Goal: Task Accomplishment & Management: Manage account settings

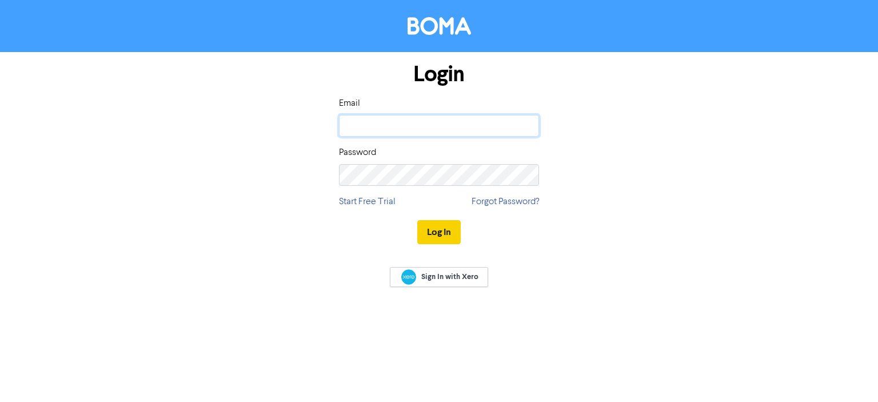
type input "chris.s@accounted4.co.nz"
click at [436, 230] on button "Log In" at bounding box center [439, 232] width 43 height 24
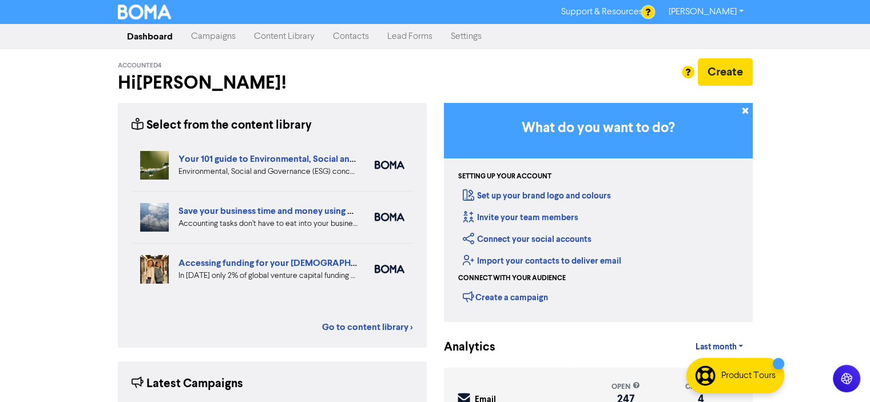
click at [214, 38] on link "Campaigns" at bounding box center [213, 36] width 63 height 23
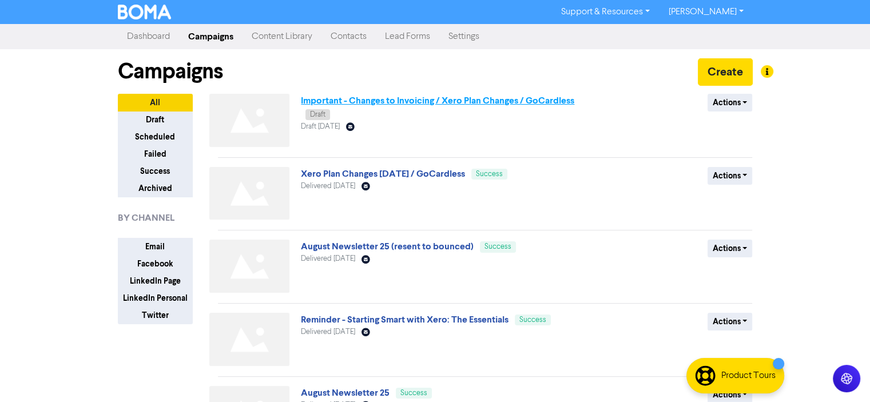
click at [432, 101] on link "Important - Changes to Invoicing / Xero Plan Changes / GoCardless" at bounding box center [437, 100] width 273 height 11
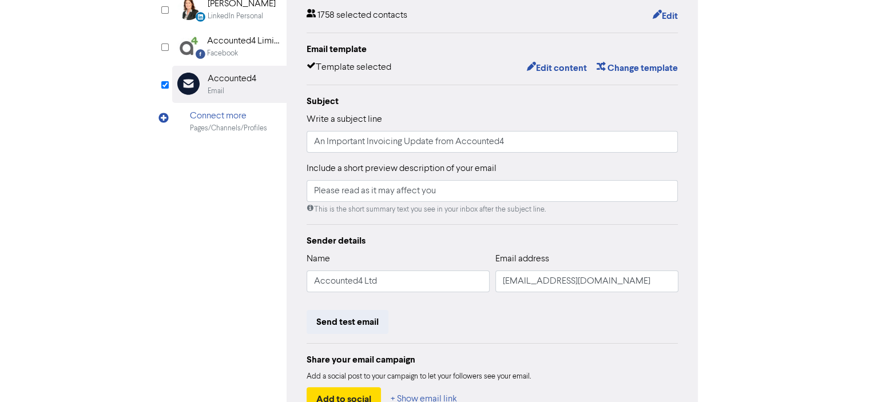
scroll to position [252, 0]
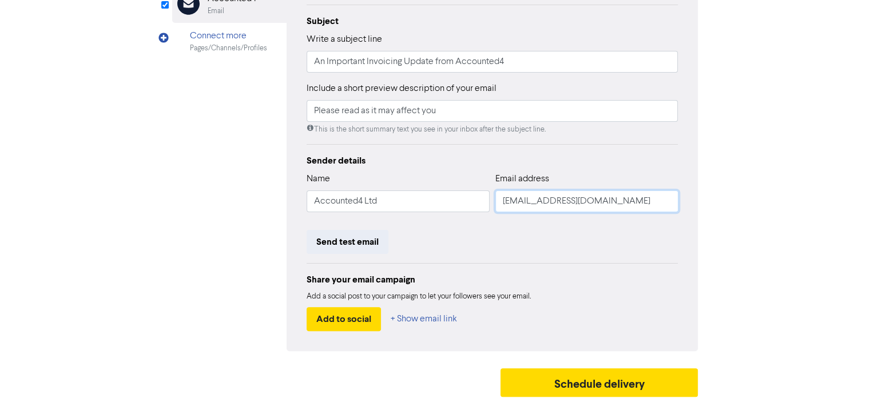
click at [519, 201] on input "xero@accounted4.co.nz" at bounding box center [586, 201] width 183 height 22
click at [520, 200] on input "xero@accounted4.co.nz" at bounding box center [586, 201] width 183 height 22
type input "chris.s@accounted4.co.nz"
click at [757, 265] on div "Review & edit content Campaign: Important - Changes to Invoicing / Xero Plan Ch…" at bounding box center [435, 102] width 652 height 599
click at [345, 240] on button "Send test email" at bounding box center [348, 242] width 82 height 24
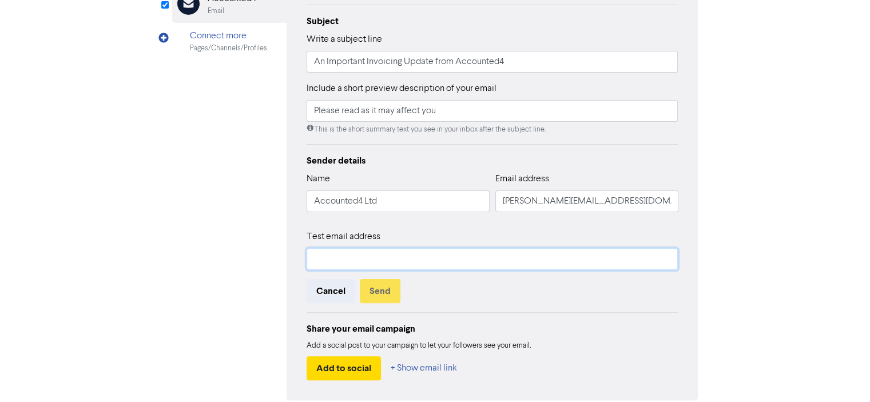
click at [319, 256] on input "text" at bounding box center [493, 259] width 372 height 22
type input "chris.s@accounted4.co.nz"
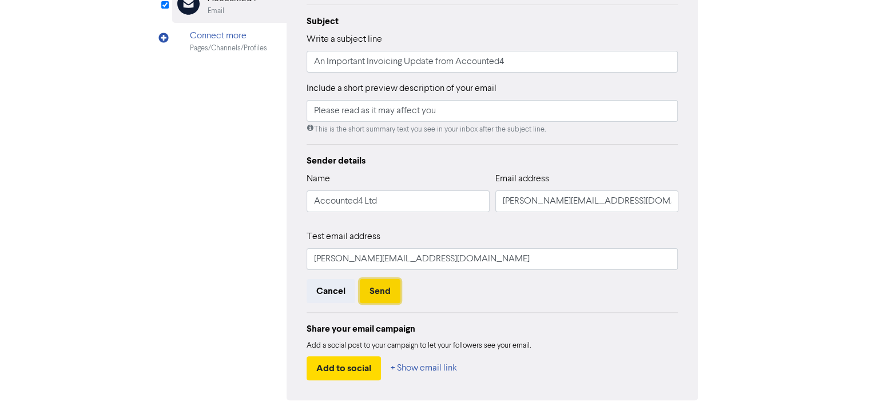
click at [372, 290] on button "Send" at bounding box center [380, 291] width 41 height 24
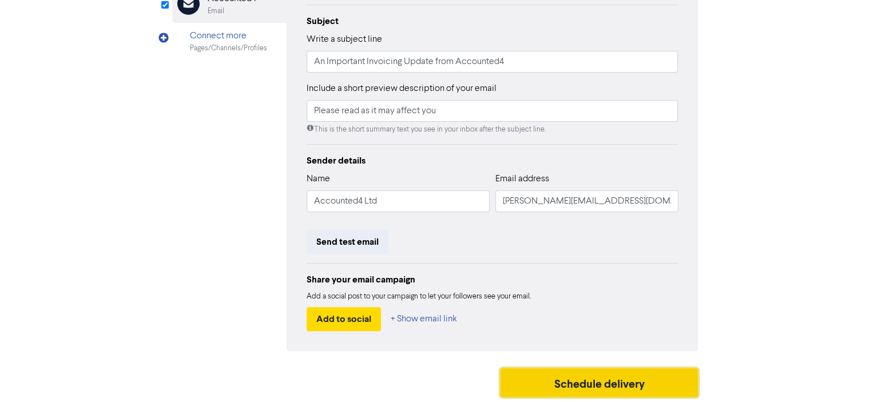
click at [599, 384] on button "Schedule delivery" at bounding box center [599, 382] width 198 height 29
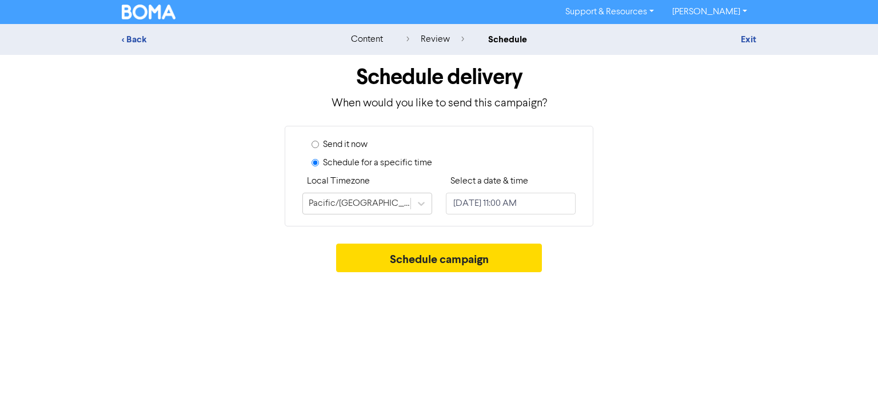
click at [316, 143] on input "Send it now" at bounding box center [315, 144] width 7 height 7
radio input "true"
radio input "false"
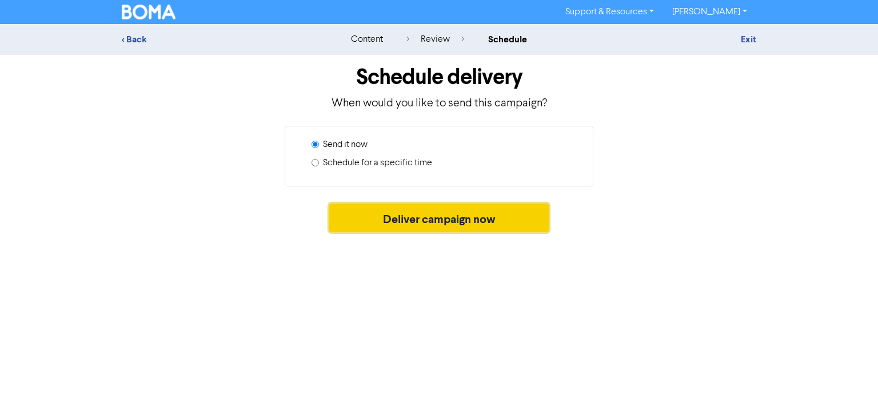
click at [429, 220] on button "Deliver campaign now" at bounding box center [439, 218] width 220 height 29
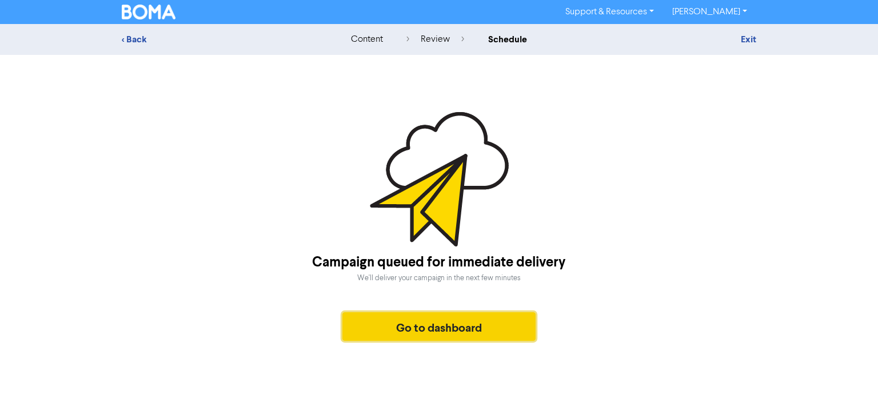
click at [439, 328] on button "Go to dashboard" at bounding box center [439, 326] width 193 height 29
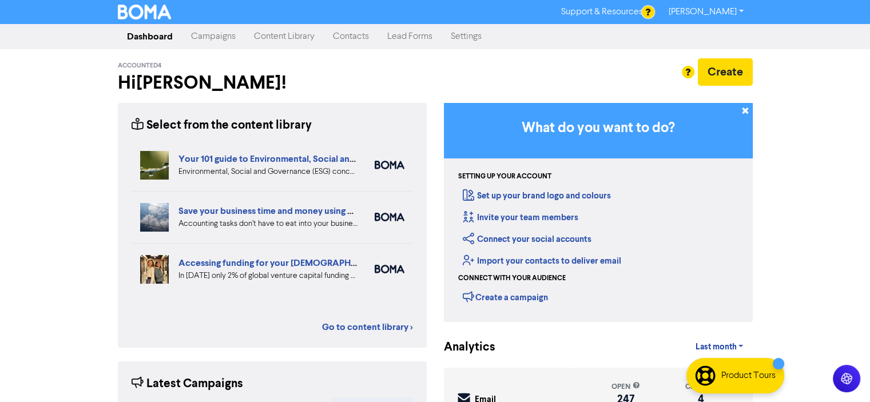
click at [221, 38] on link "Campaigns" at bounding box center [213, 36] width 63 height 23
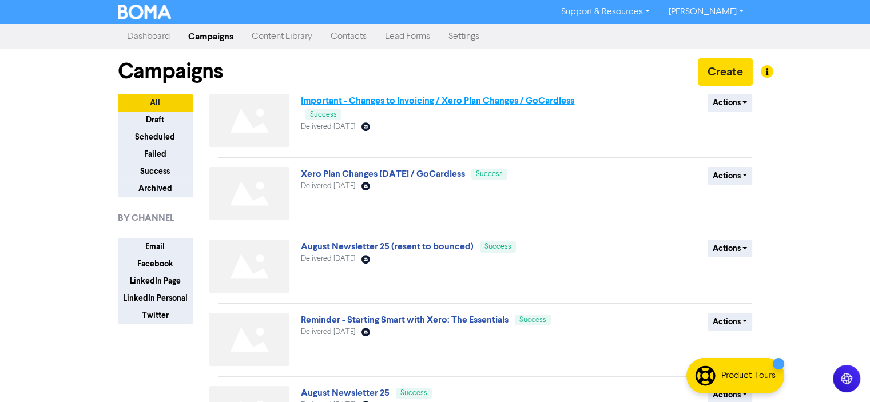
click at [417, 100] on link "Important - Changes to Invoicing / Xero Plan Changes / GoCardless" at bounding box center [437, 100] width 273 height 11
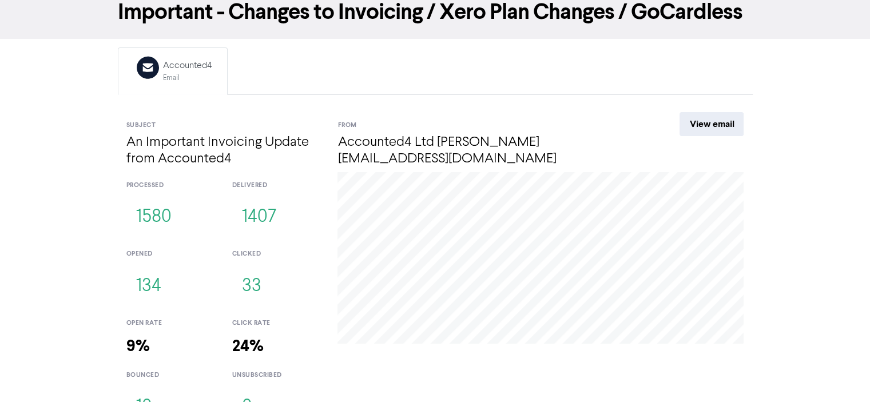
scroll to position [85, 0]
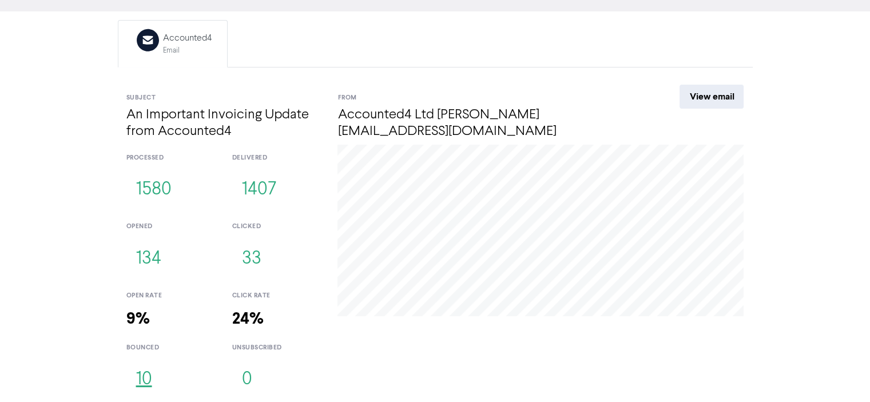
click at [143, 377] on button "10" at bounding box center [143, 380] width 35 height 38
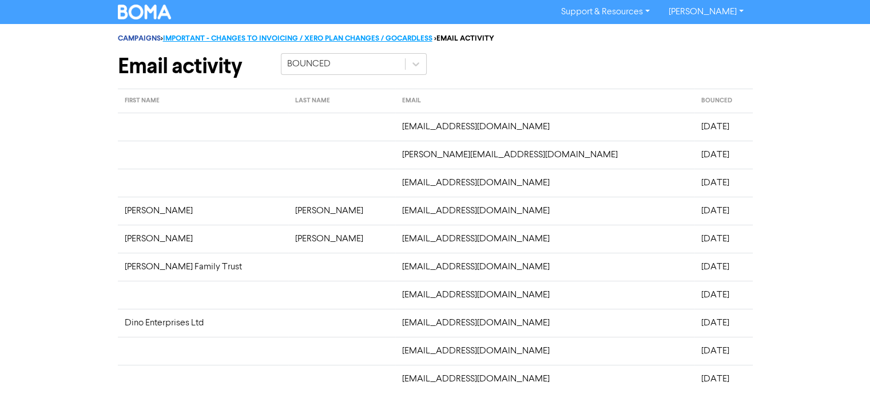
click at [192, 39] on link "IMPORTANT - CHANGES TO INVOICING / XERO PLAN CHANGES / GOCARDLESS" at bounding box center [297, 38] width 269 height 9
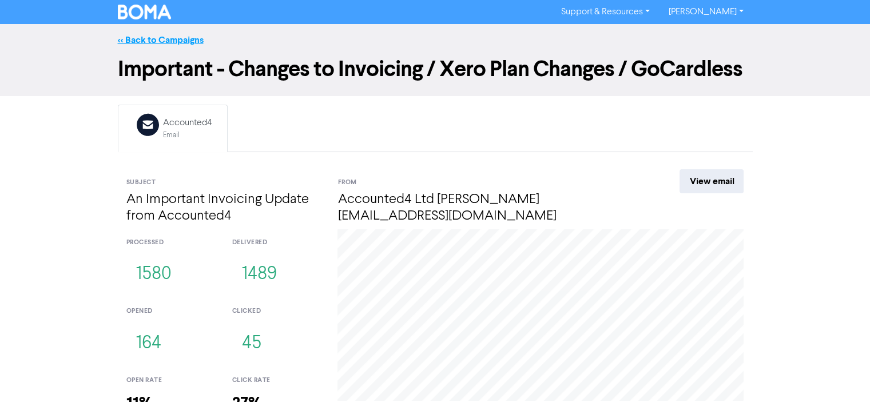
click at [165, 39] on link "<< Back to Campaigns" at bounding box center [161, 39] width 86 height 11
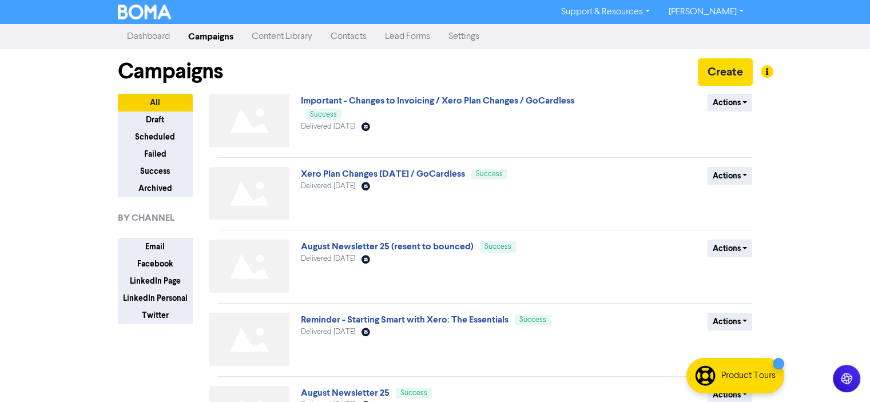
click at [339, 38] on link "Contacts" at bounding box center [348, 36] width 54 height 23
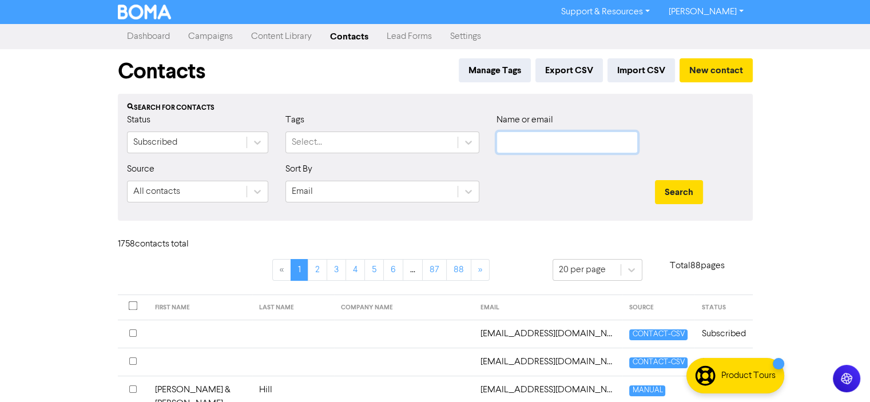
click at [512, 140] on input "text" at bounding box center [566, 143] width 141 height 22
type input "Twine"
click at [655, 180] on button "Search" at bounding box center [679, 192] width 48 height 24
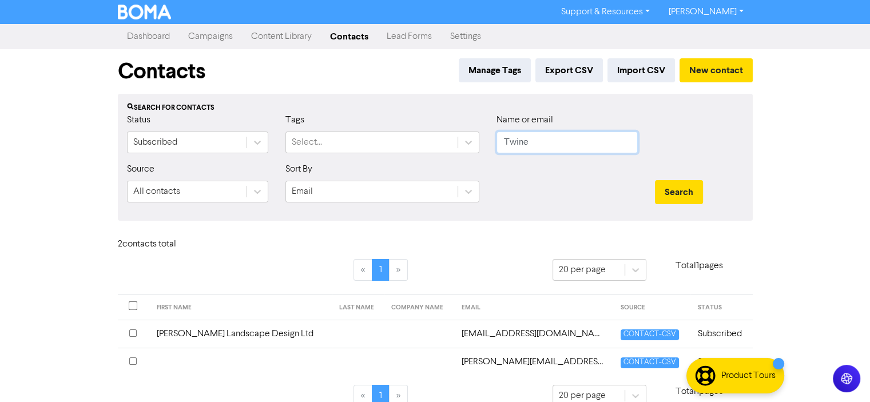
scroll to position [17, 0]
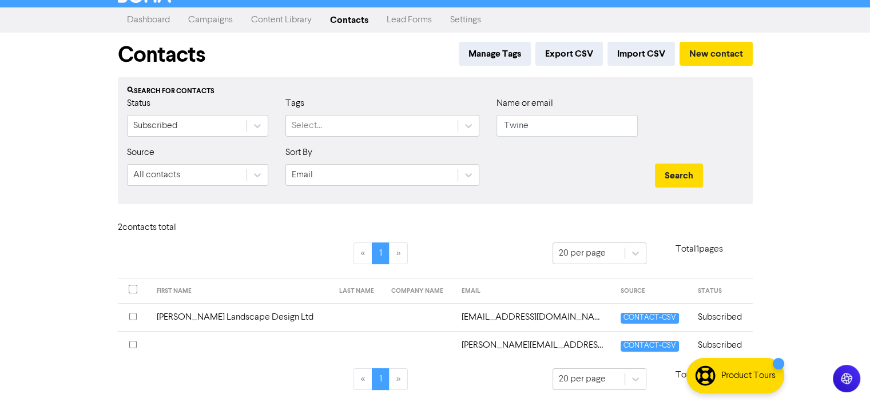
click at [506, 345] on td "wendy@twinelandscapes.co.nz" at bounding box center [534, 345] width 159 height 28
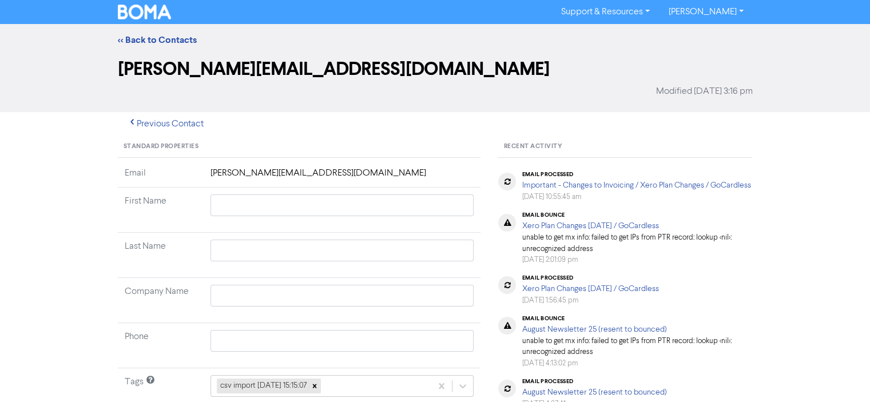
scroll to position [286, 0]
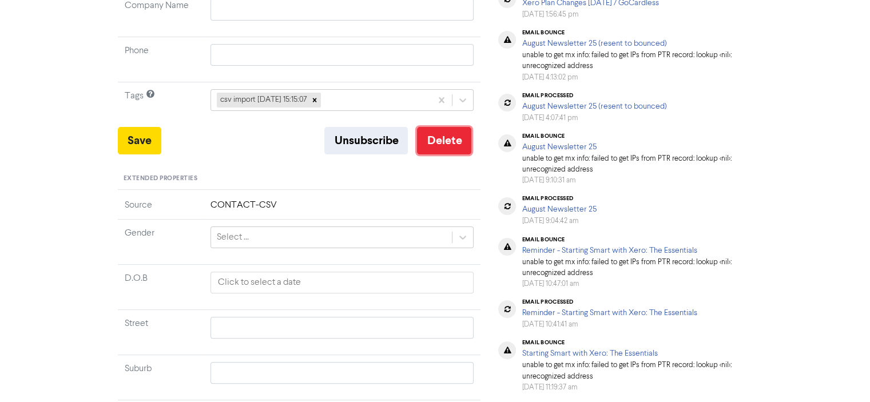
click at [447, 140] on button "Delete" at bounding box center [444, 140] width 54 height 27
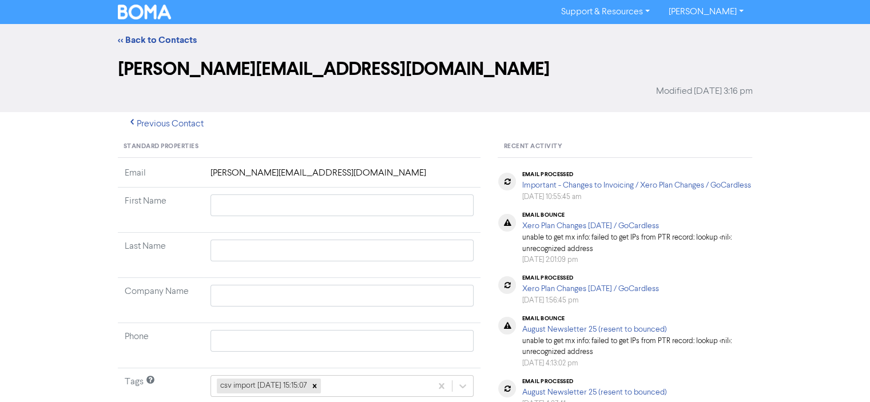
scroll to position [229, 0]
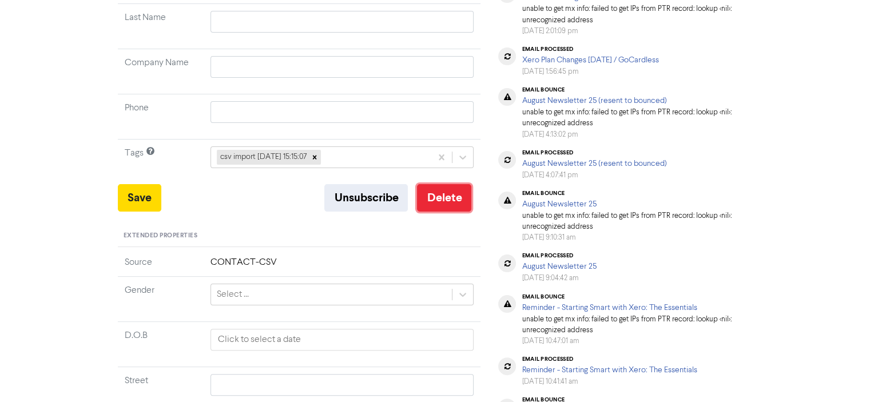
click at [441, 196] on button "Delete" at bounding box center [444, 197] width 54 height 27
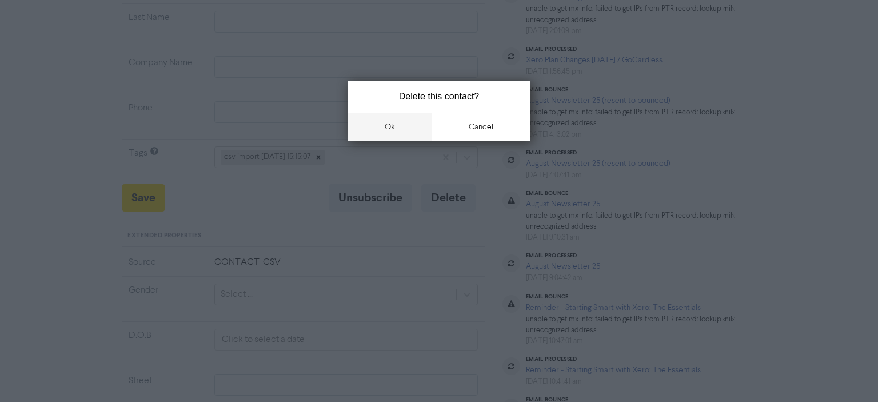
click at [389, 125] on button "ok" at bounding box center [390, 127] width 85 height 29
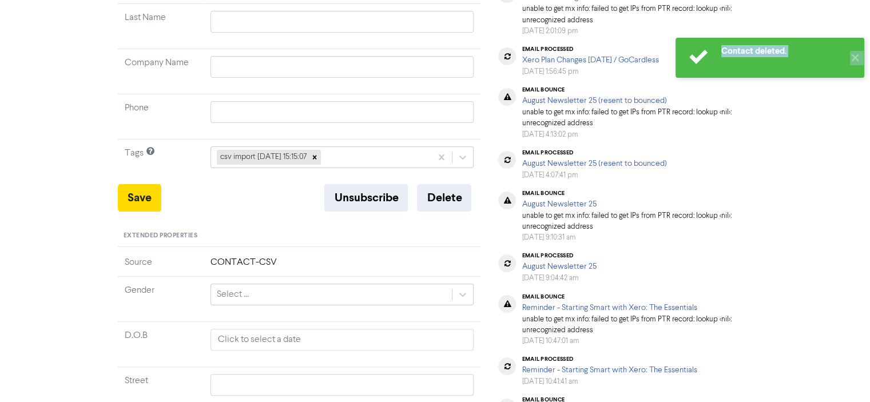
scroll to position [0, 0]
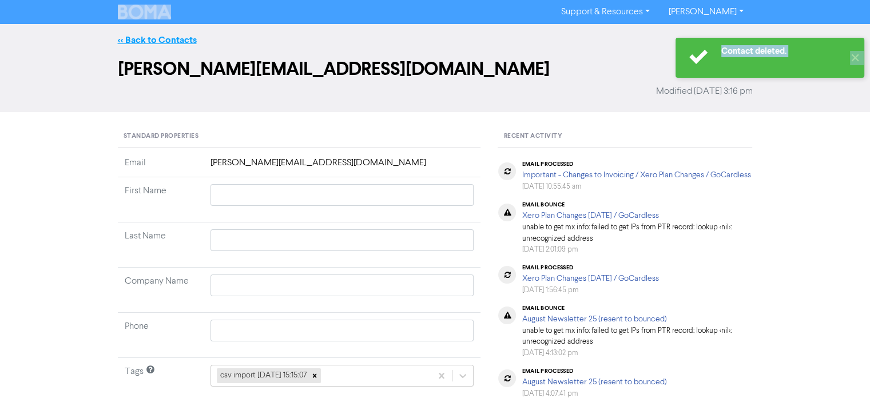
click at [161, 41] on link "<< Back to Contacts" at bounding box center [157, 39] width 79 height 11
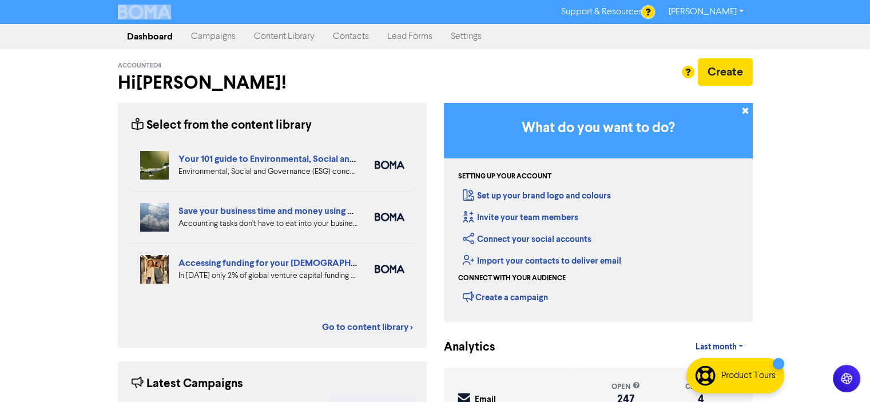
click at [202, 34] on link "Campaigns" at bounding box center [213, 36] width 63 height 23
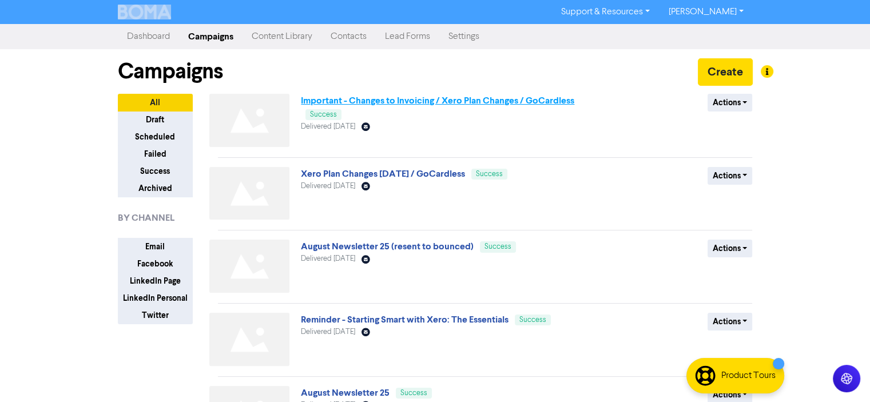
click at [410, 102] on link "Important - Changes to Invoicing / Xero Plan Changes / GoCardless" at bounding box center [437, 100] width 273 height 11
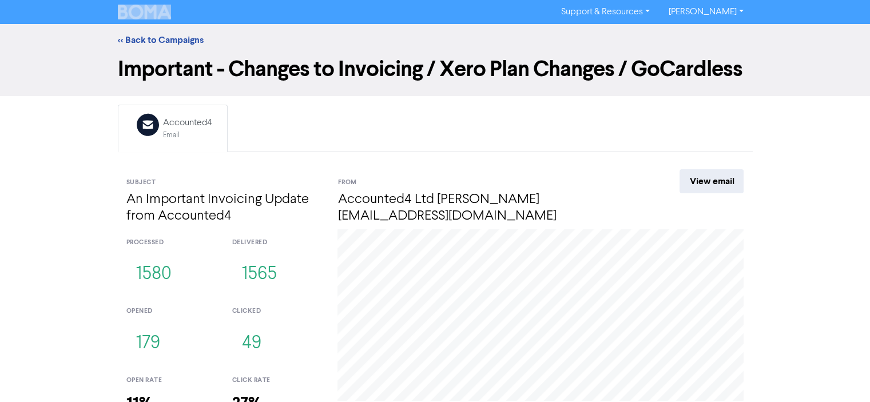
scroll to position [85, 0]
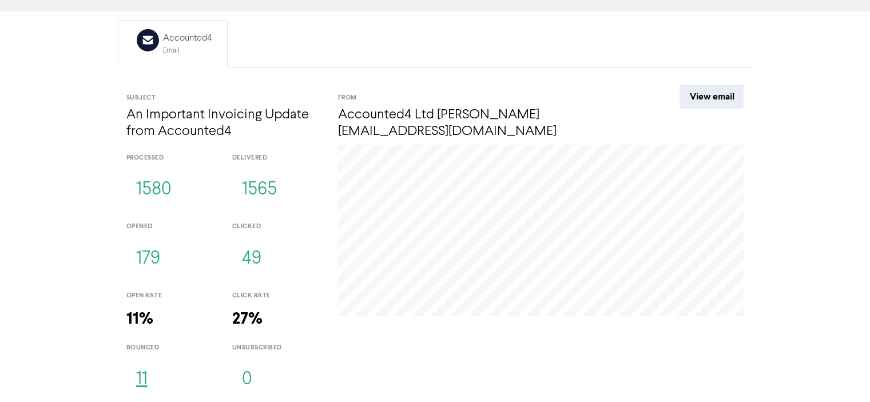
click at [143, 380] on button "11" at bounding box center [141, 380] width 31 height 38
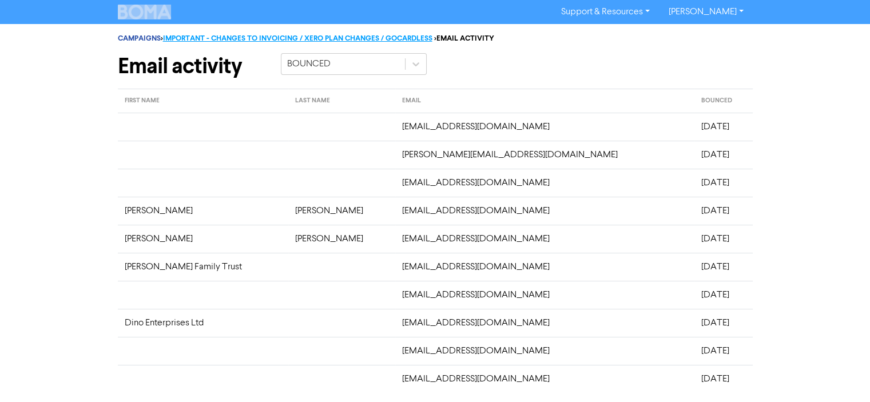
click at [188, 38] on link "IMPORTANT - CHANGES TO INVOICING / XERO PLAN CHANGES / GOCARDLESS" at bounding box center [297, 38] width 269 height 9
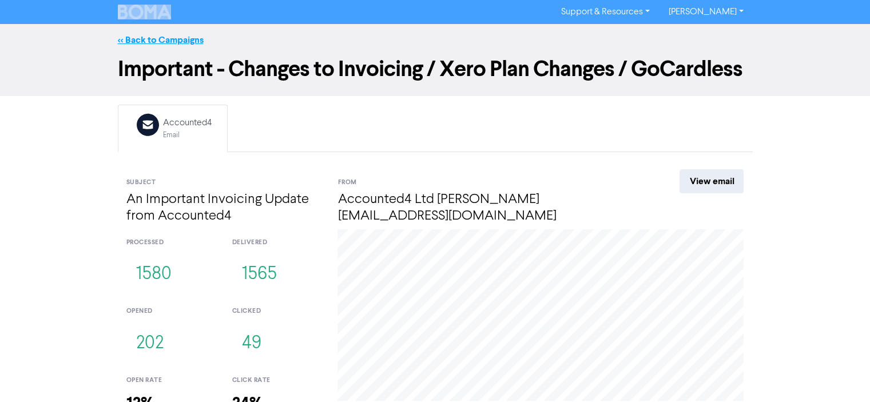
click at [171, 41] on link "<< Back to Campaigns" at bounding box center [161, 39] width 86 height 11
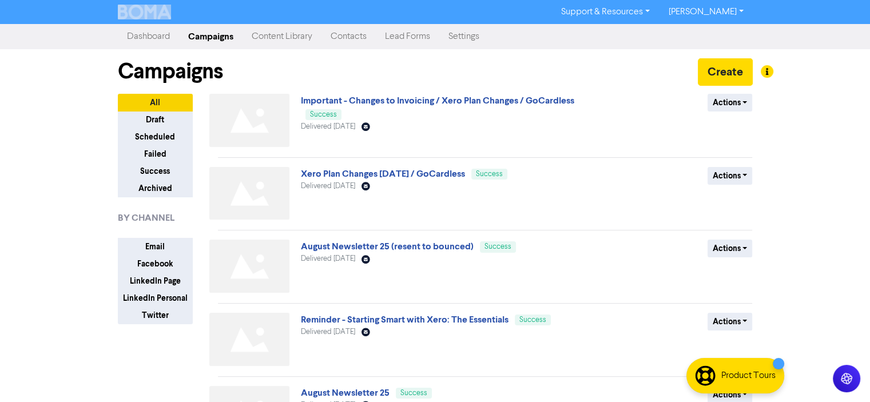
click at [349, 37] on link "Contacts" at bounding box center [348, 36] width 54 height 23
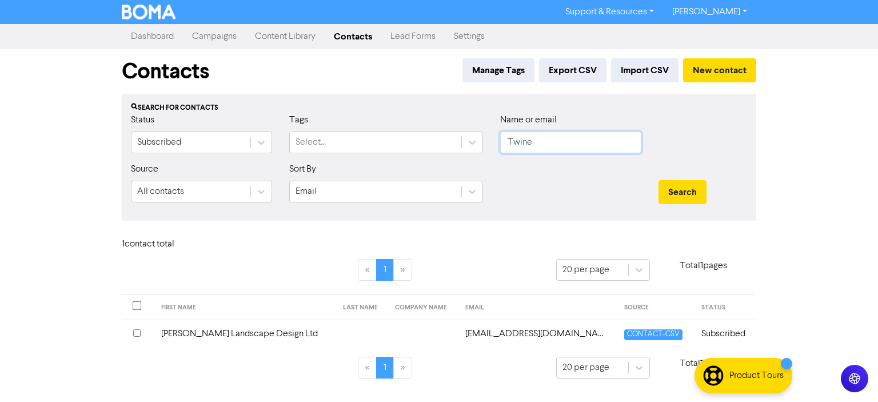
click at [529, 141] on input "Twine" at bounding box center [570, 143] width 141 height 22
type input "T"
type input "jeremy"
click at [659, 180] on button "Search" at bounding box center [683, 192] width 48 height 24
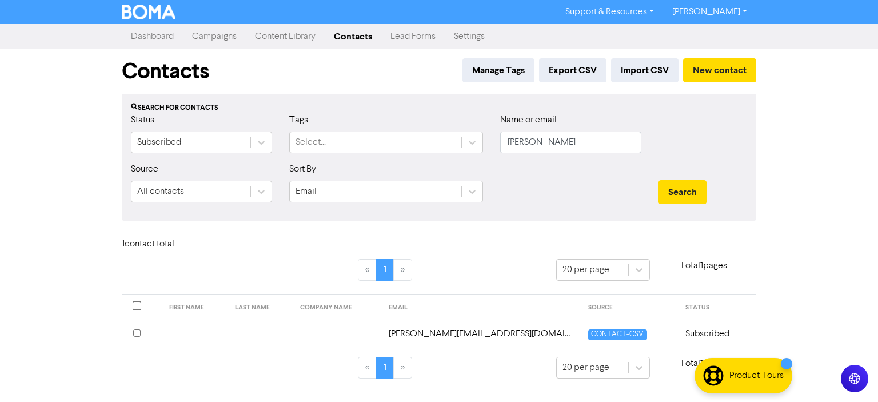
click at [456, 331] on td "jeremy@rscc.co.nz" at bounding box center [482, 334] width 200 height 28
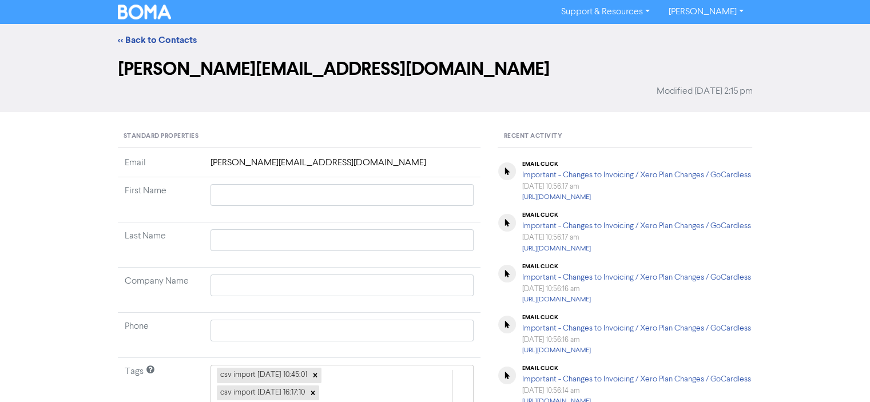
scroll to position [114, 0]
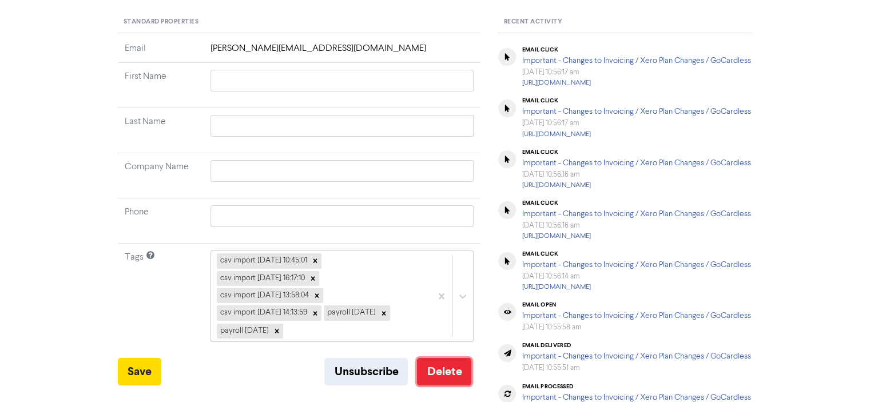
click at [447, 368] on button "Delete" at bounding box center [444, 371] width 54 height 27
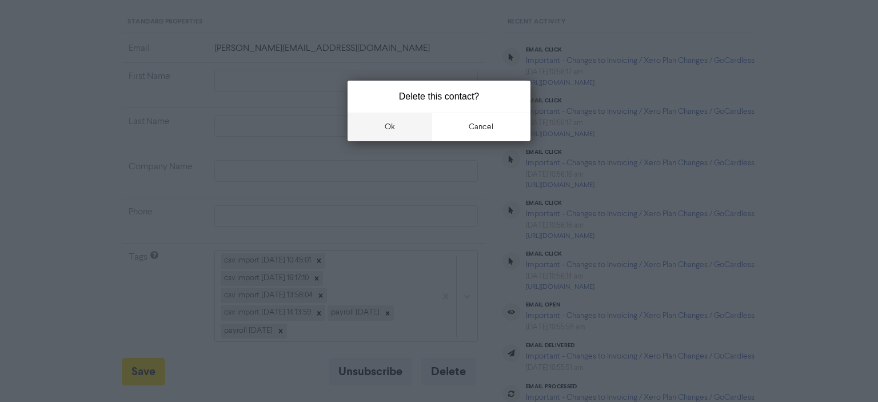
click at [391, 127] on button "ok" at bounding box center [390, 127] width 85 height 29
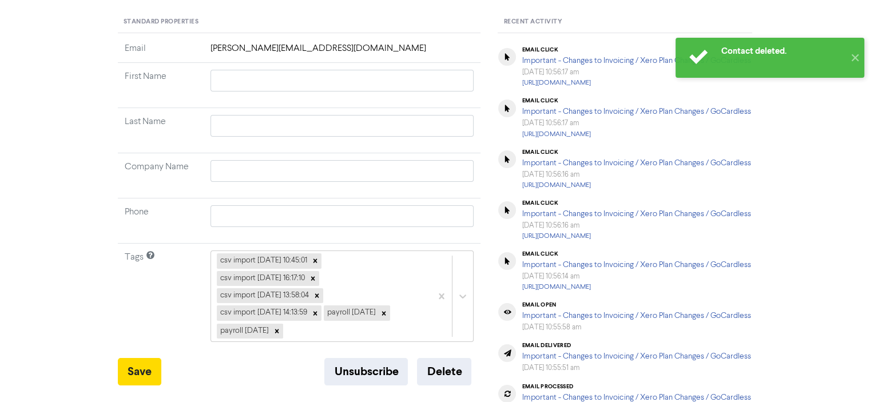
scroll to position [0, 0]
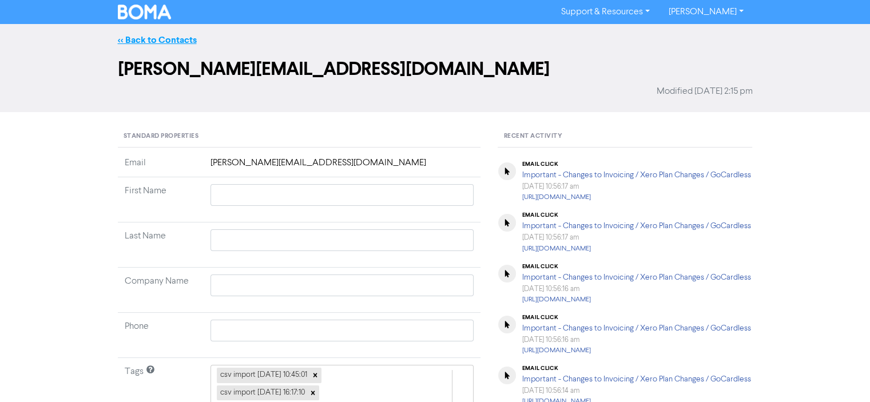
click at [150, 38] on link "<< Back to Contacts" at bounding box center [157, 39] width 79 height 11
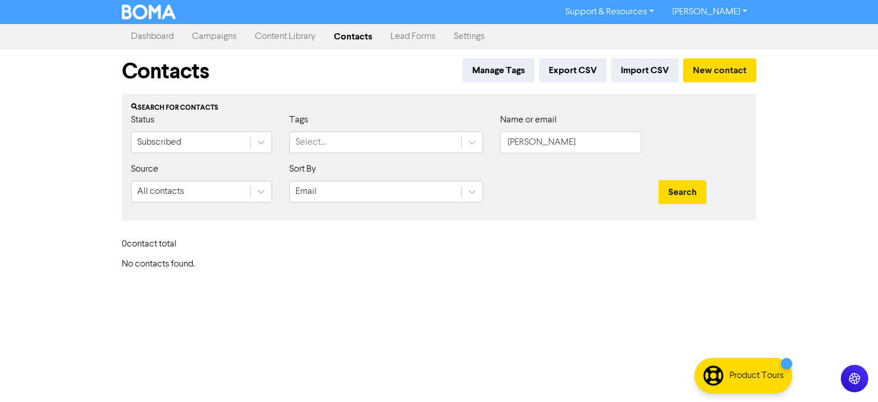
click at [207, 37] on link "Campaigns" at bounding box center [214, 36] width 63 height 23
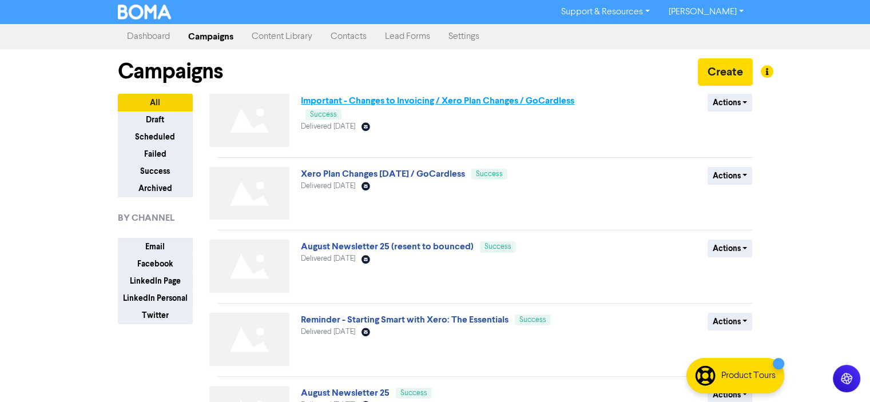
click at [404, 100] on link "Important - Changes to Invoicing / Xero Plan Changes / GoCardless" at bounding box center [437, 100] width 273 height 11
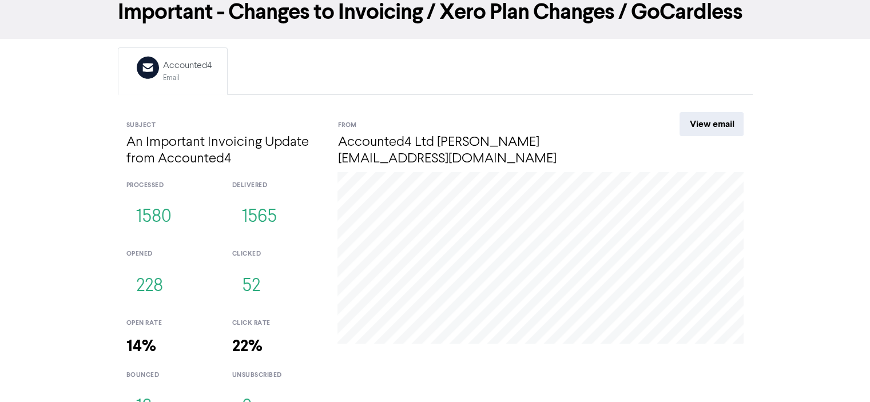
scroll to position [85, 0]
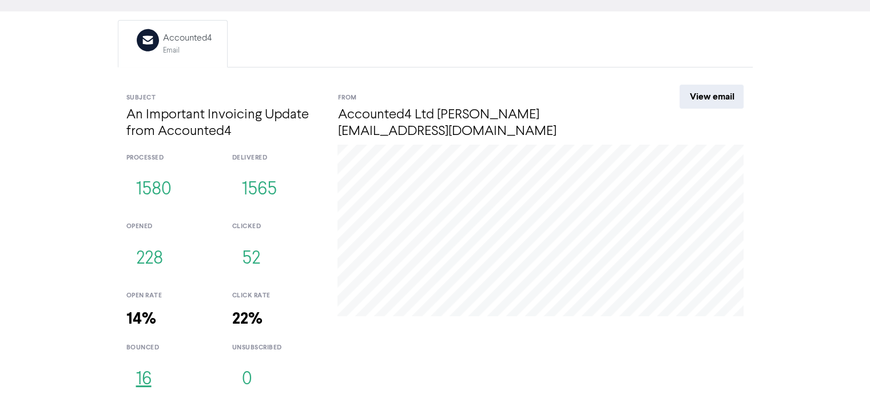
click at [142, 380] on button "16" at bounding box center [143, 380] width 35 height 38
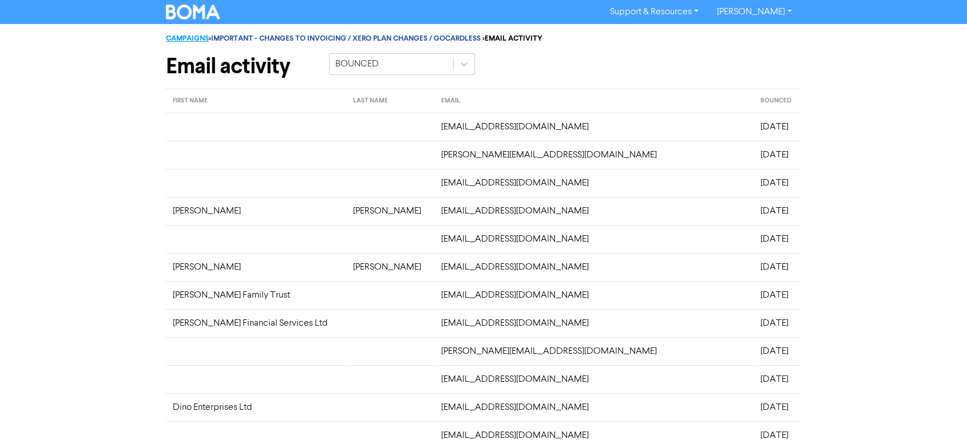
click at [186, 37] on link "CAMPAIGNS" at bounding box center [187, 38] width 43 height 9
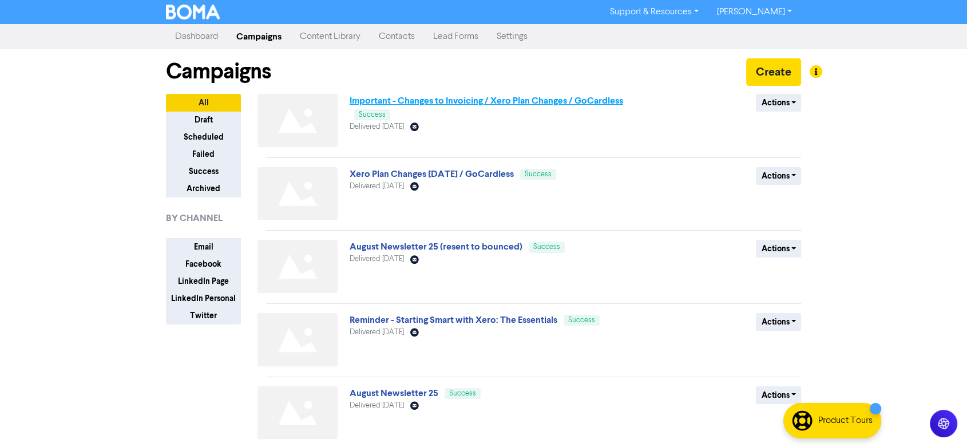
click at [467, 102] on link "Important - Changes to Invoicing / Xero Plan Changes / GoCardless" at bounding box center [485, 100] width 273 height 11
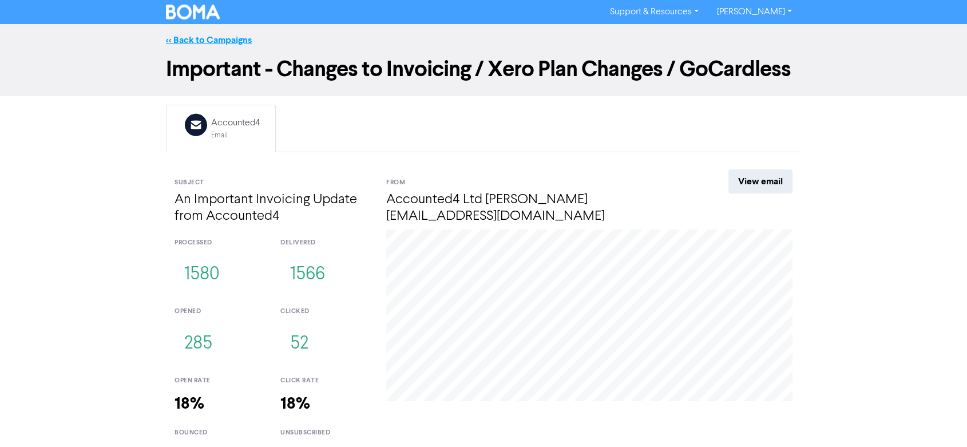
click at [233, 40] on link "<< Back to Campaigns" at bounding box center [209, 39] width 86 height 11
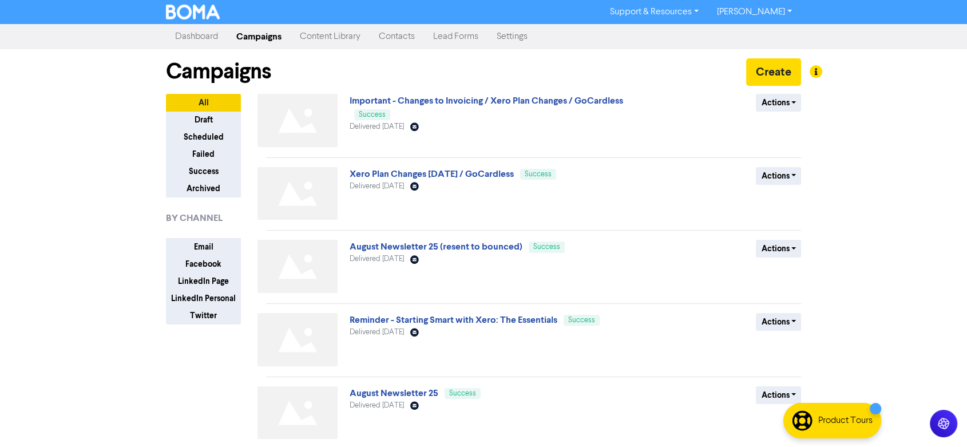
click at [401, 37] on link "Contacts" at bounding box center [396, 36] width 54 height 23
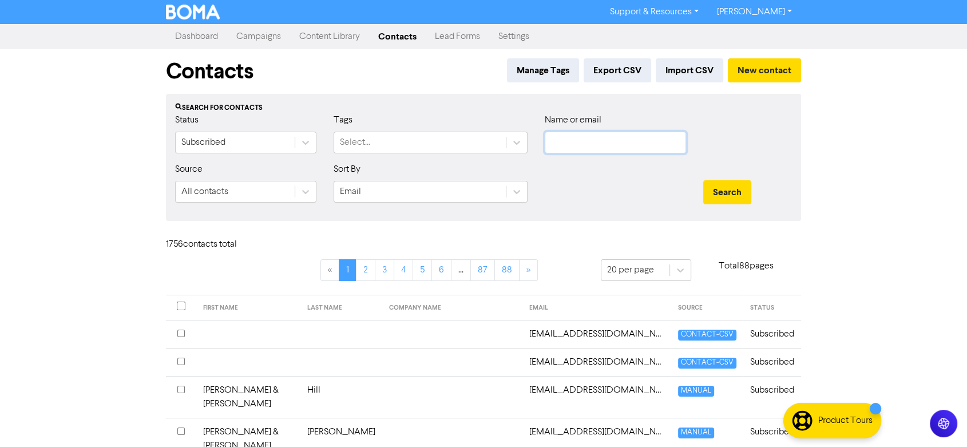
click at [558, 141] on input "text" at bounding box center [614, 143] width 141 height 22
type input "lueandsharon"
click at [703, 180] on button "Search" at bounding box center [727, 192] width 48 height 24
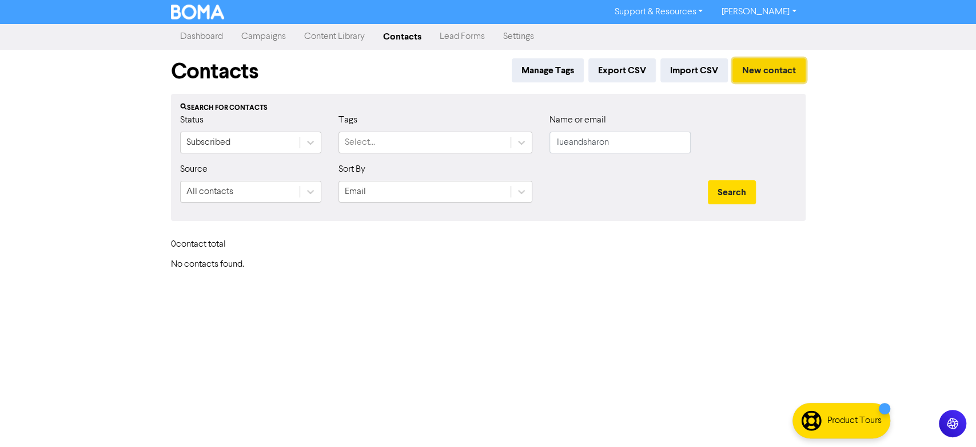
click at [764, 67] on button "New contact" at bounding box center [769, 70] width 73 height 24
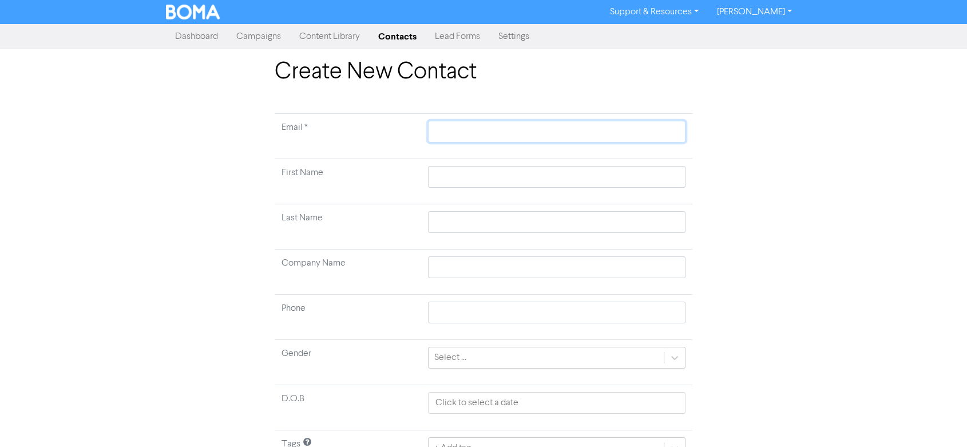
click at [451, 126] on input "text" at bounding box center [556, 132] width 257 height 22
type input "l"
type input "lu"
type input "lue"
type input "luea"
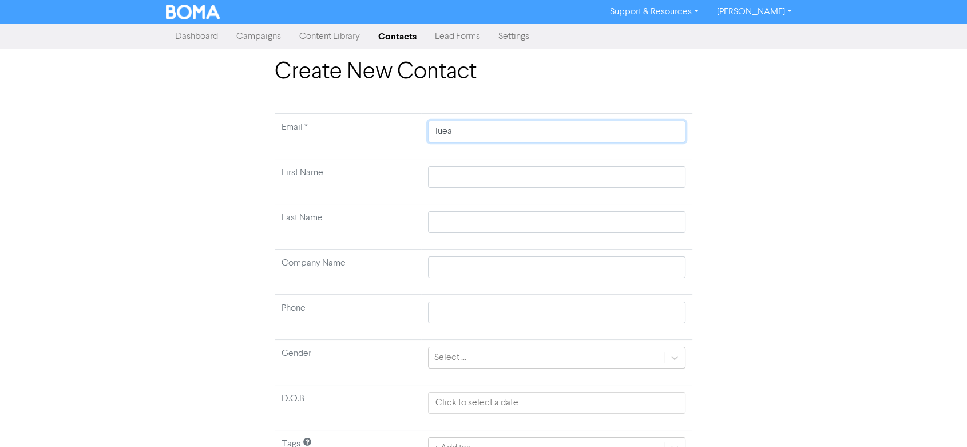
type input "luean"
type input "lueand"
type input "lueands"
type input "lueandsh"
type input "lueandsha"
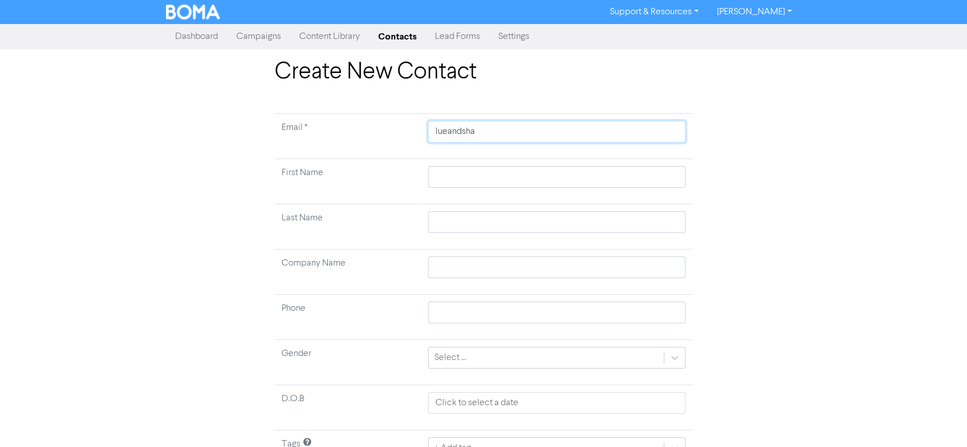
type input "lueandshar"
type input "lueandsharo"
type input "lueandsharon"
type input "lueandsharons"
type input "lueandsharonsh"
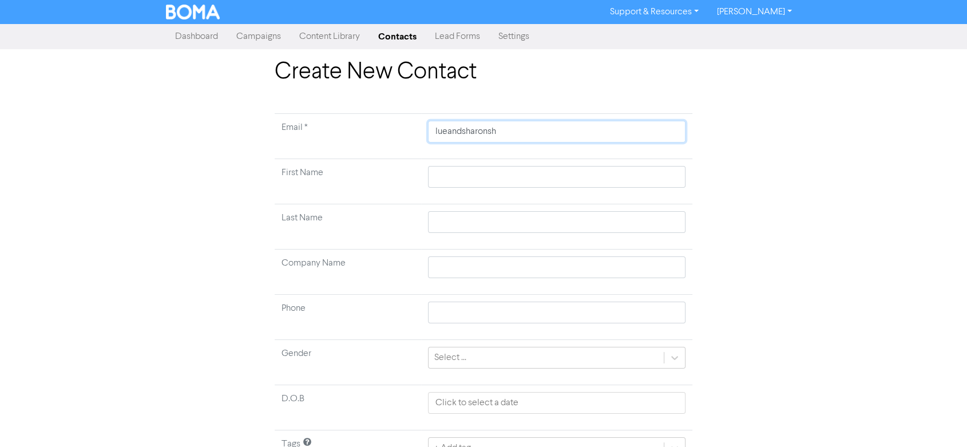
type input "lueandsharonsha"
type input "lueandsharonshaw"
type input "lueandsharonsha"
type input "lueandsharonsh"
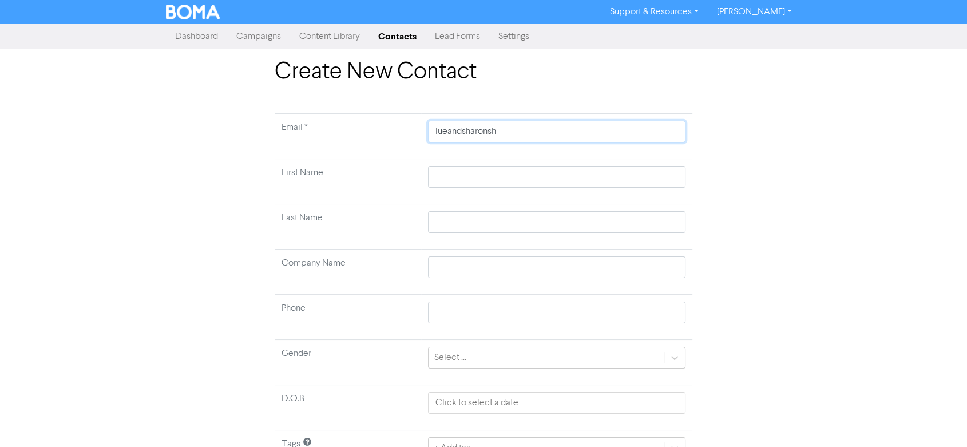
type input "lueandsharons"
type input "lueandsharon"
type input "lueandsharon@"
type input "lueandsharon@g"
type input "lueandsharon@gm"
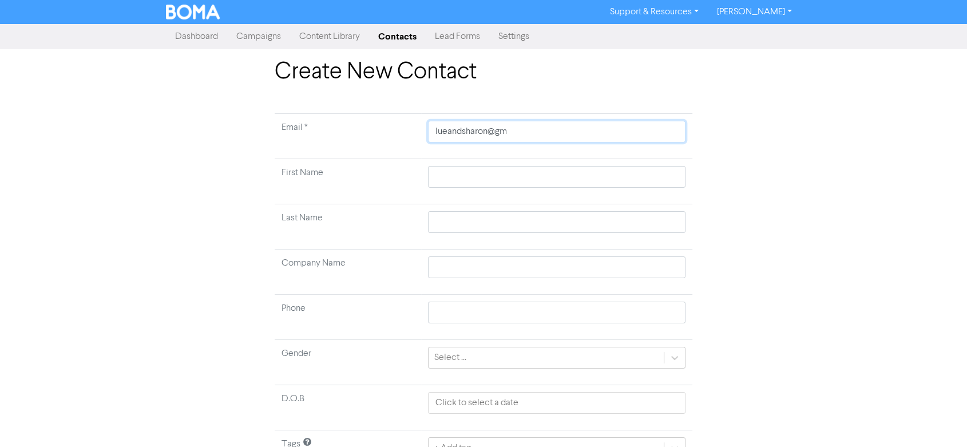
type input "lueandsharon@gma"
type input "lueandsharon@gmai"
type input "lueandsharon@gmail"
type input "lueandsharon@gmail."
type input "lueandsharon@gmail.c"
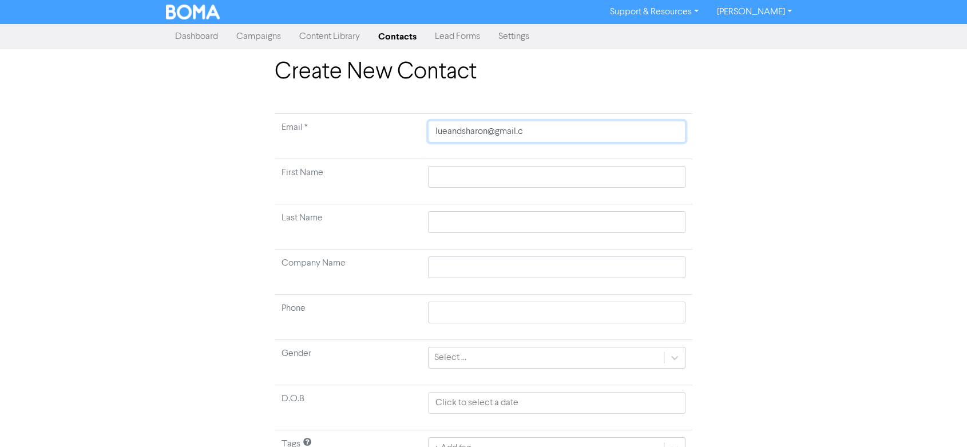
type input "lueandsharon@gmail.co"
type input "lueandsharon@gmail.com"
click at [444, 178] on input "text" at bounding box center [556, 177] width 257 height 22
click at [433, 261] on input "text" at bounding box center [556, 267] width 257 height 22
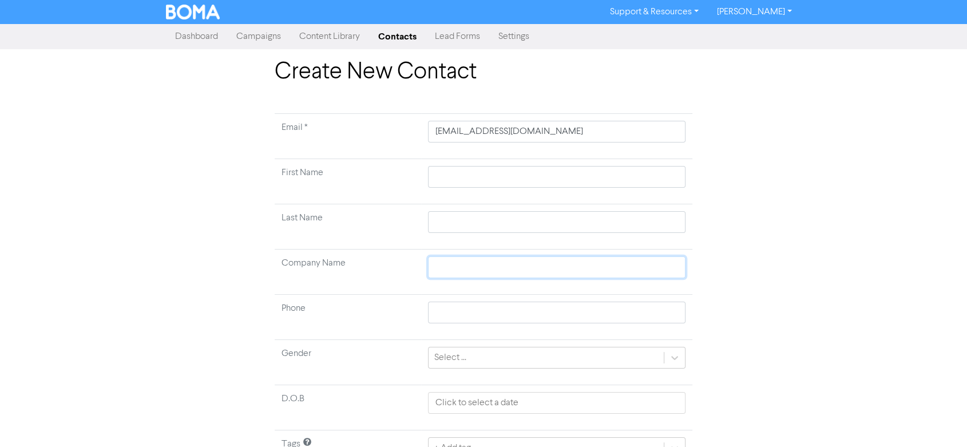
type input "L"
type input "Lo"
type input "Lob"
type input "Lobe"
type input "Lobel"
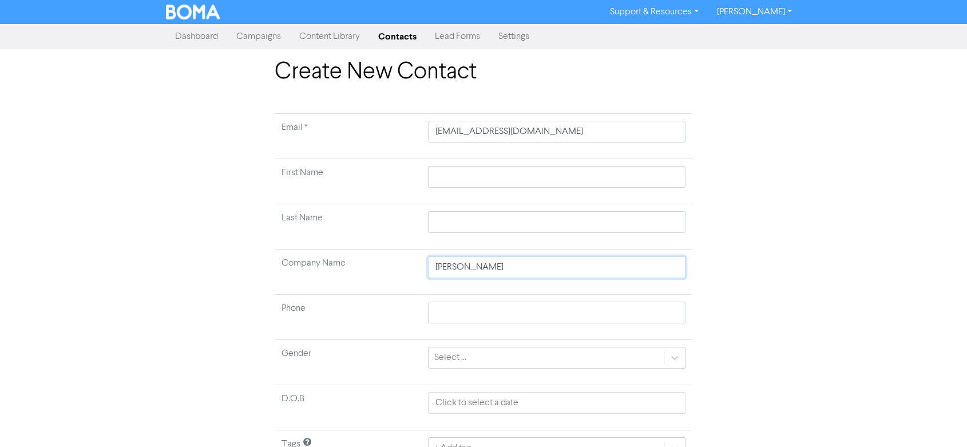
type input "Lobell"
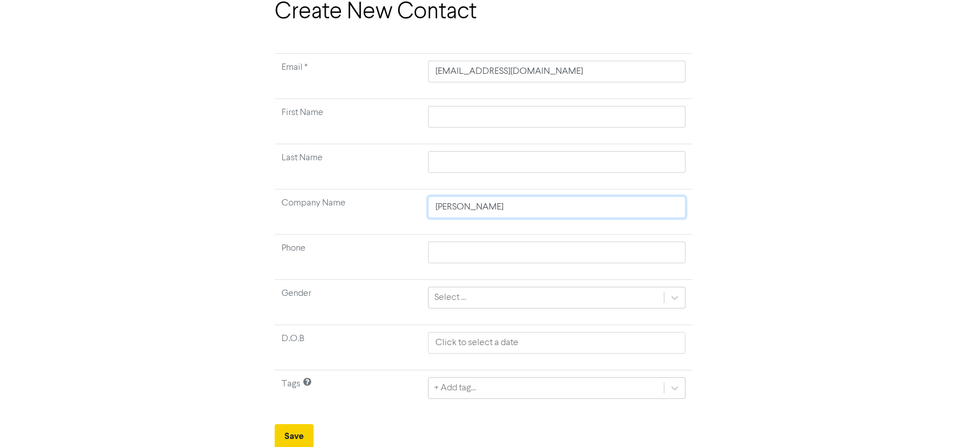
type input "Lobell"
click at [292, 434] on button "Save" at bounding box center [294, 436] width 39 height 24
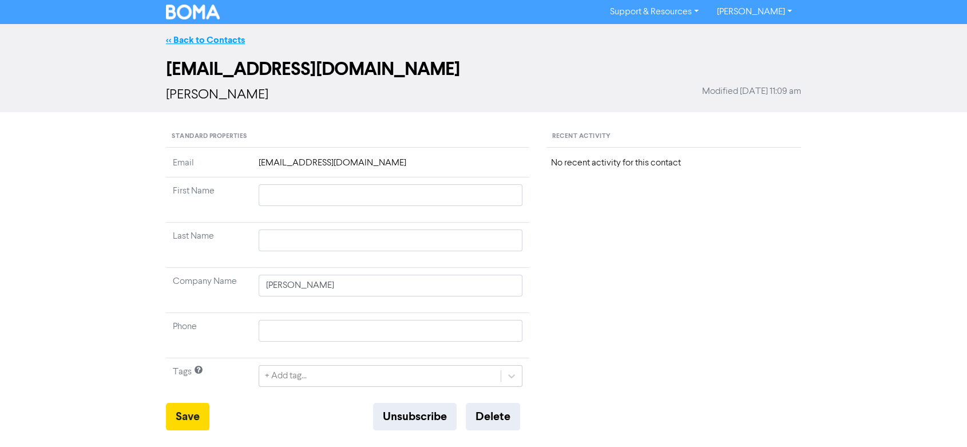
click at [205, 38] on link "<< Back to Contacts" at bounding box center [205, 39] width 79 height 11
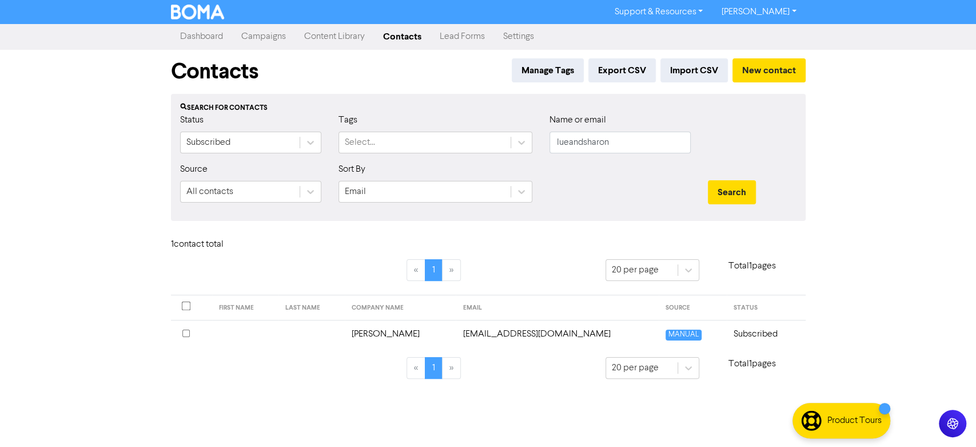
click at [181, 396] on div "Support & Resources Video Tutorials FAQ & Guides Marketing Education Christine …" at bounding box center [488, 223] width 976 height 447
click at [268, 37] on link "Campaigns" at bounding box center [263, 36] width 63 height 23
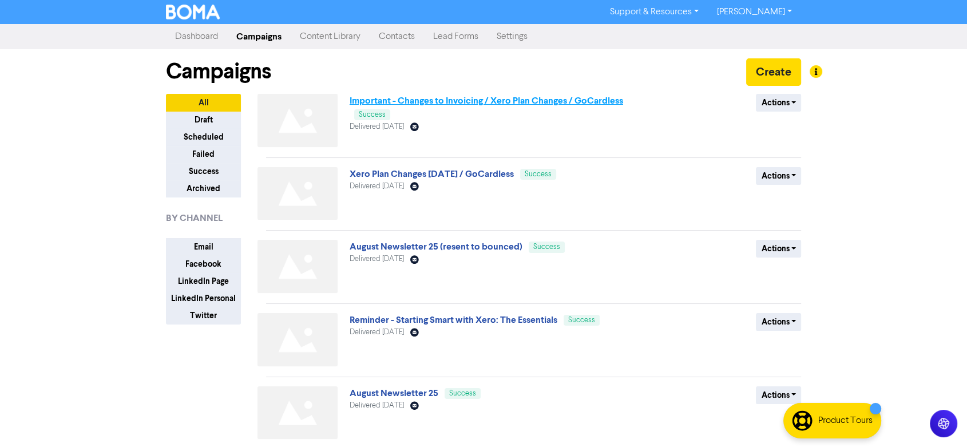
click at [444, 101] on link "Important - Changes to Invoicing / Xero Plan Changes / GoCardless" at bounding box center [485, 100] width 273 height 11
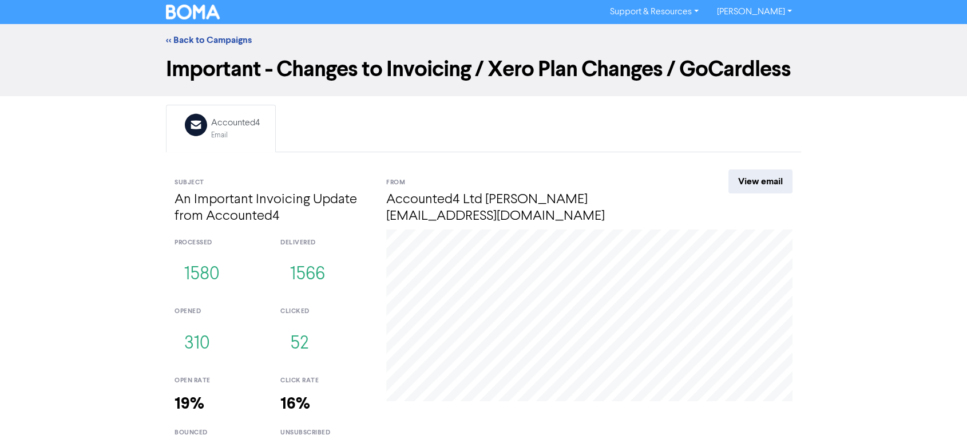
click at [57, 202] on div "<< Back to Campaigns Important - Changes to Invoicing / Xero Plan Changes / GoC…" at bounding box center [483, 256] width 967 height 464
click at [878, 255] on div "<< Back to Campaigns Important - Changes to Invoicing / Xero Plan Changes / GoC…" at bounding box center [483, 256] width 967 height 464
click at [866, 201] on div "<< Back to Campaigns Important - Changes to Invoicing / Xero Plan Changes / GoC…" at bounding box center [483, 256] width 967 height 464
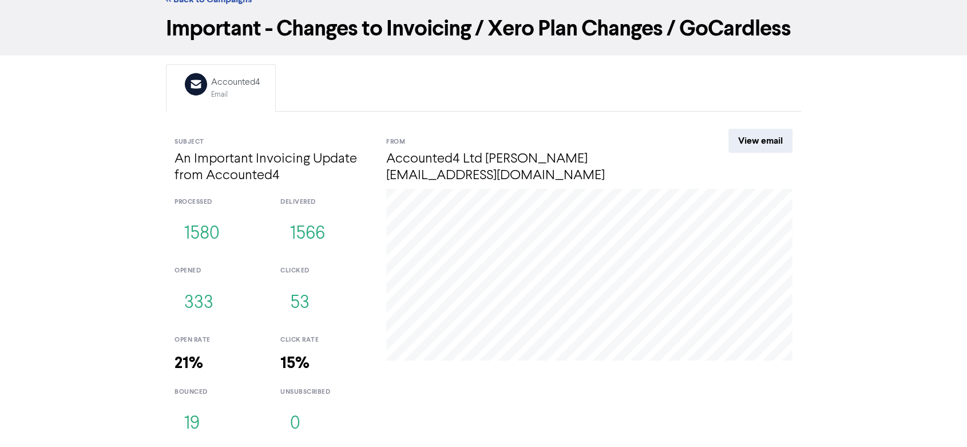
click at [88, 145] on div "<< Back to Campaigns Important - Changes to Invoicing / Xero Plan Changes / GoC…" at bounding box center [483, 215] width 967 height 464
drag, startPoint x: 65, startPoint y: 241, endPoint x: 65, endPoint y: 234, distance: 6.9
click at [65, 240] on div "<< Back to Campaigns Important - Changes to Invoicing / Xero Plan Changes / GoC…" at bounding box center [483, 215] width 967 height 464
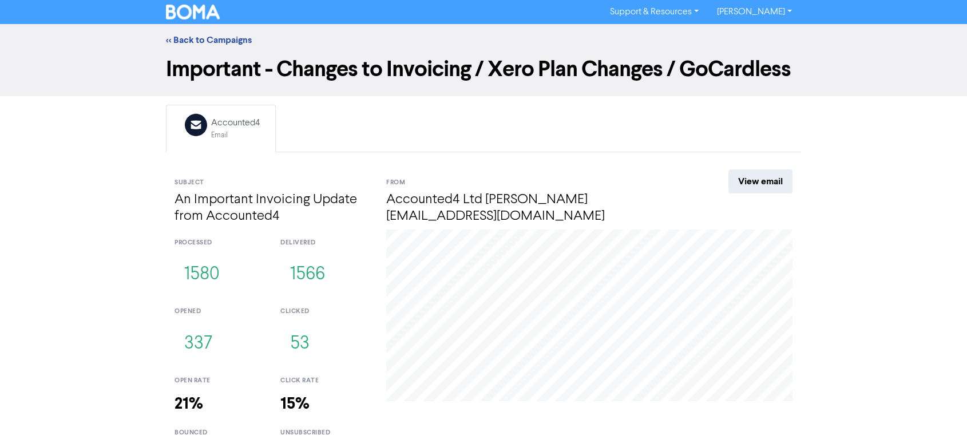
scroll to position [41, 0]
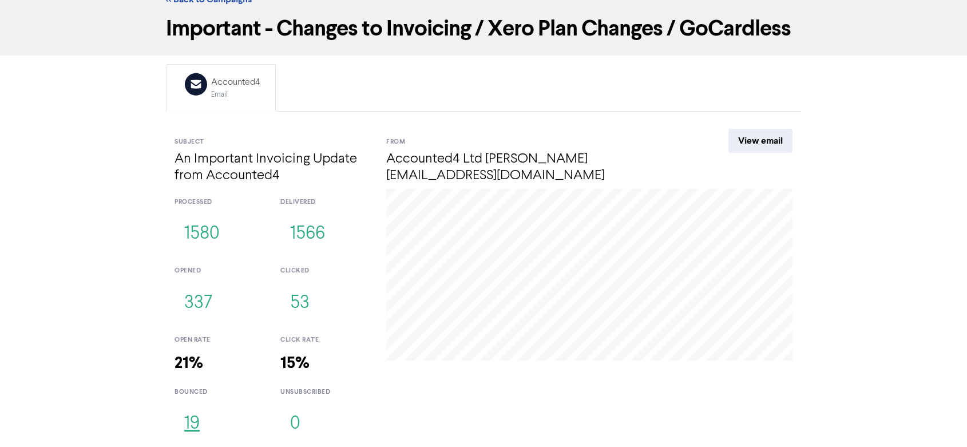
click at [192, 427] on button "19" at bounding box center [191, 424] width 35 height 38
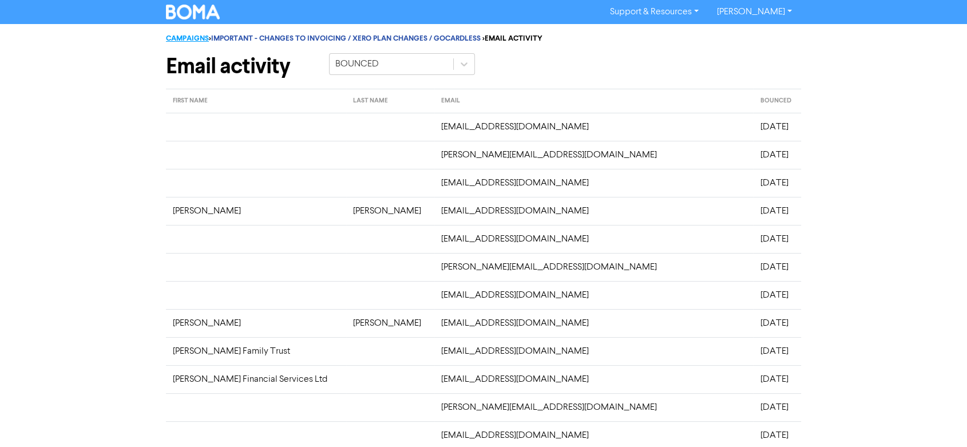
click at [191, 35] on link "CAMPAIGNS" at bounding box center [187, 38] width 43 height 9
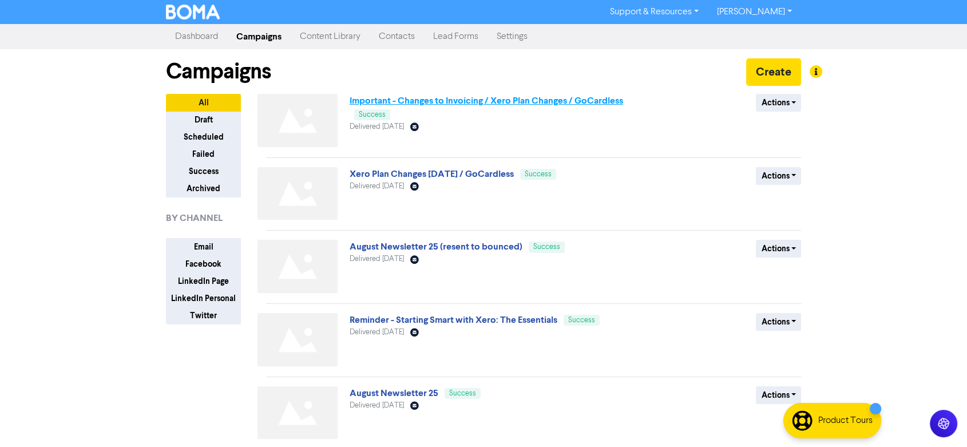
click at [466, 101] on link "Important - Changes to Invoicing / Xero Plan Changes / GoCardless" at bounding box center [485, 100] width 273 height 11
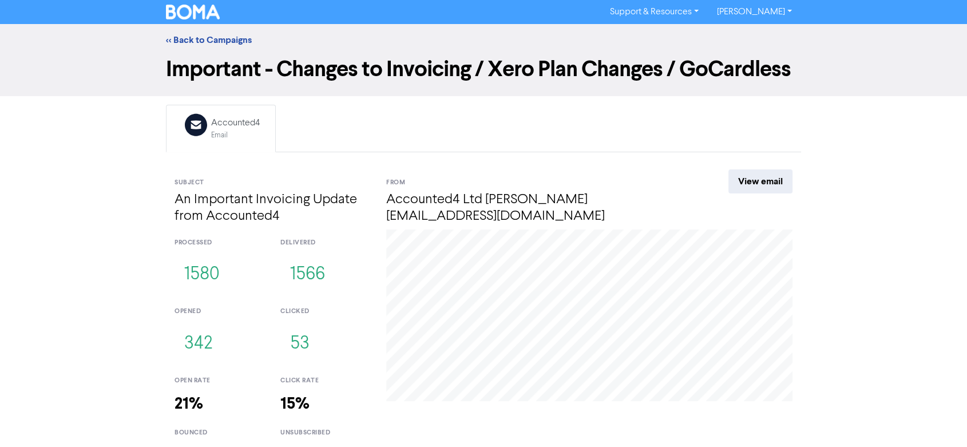
click at [71, 240] on div "<< Back to Campaigns Important - Changes to Invoicing / Xero Plan Changes / GoC…" at bounding box center [483, 256] width 967 height 464
click at [878, 293] on div "<< Back to Campaigns Important - Changes to Invoicing / Xero Plan Changes / GoC…" at bounding box center [483, 256] width 967 height 464
